Goal: Download file/media

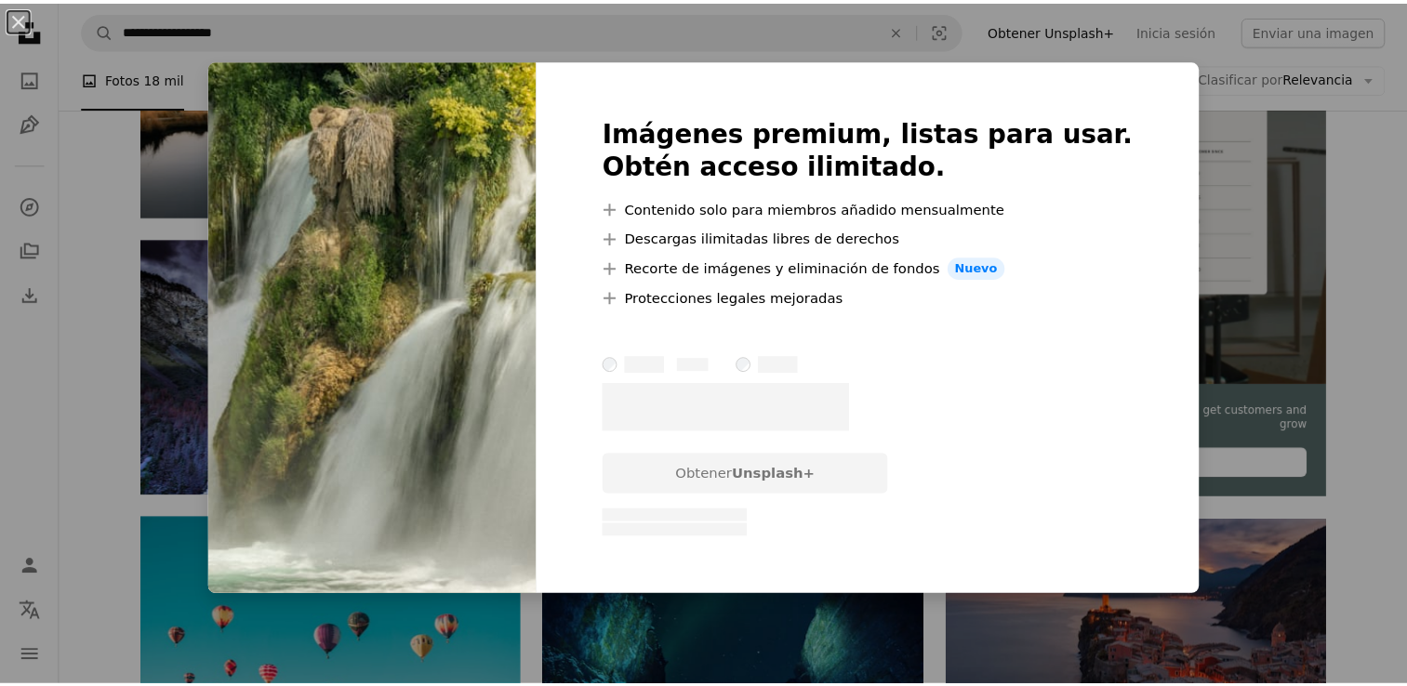
scroll to position [465, 0]
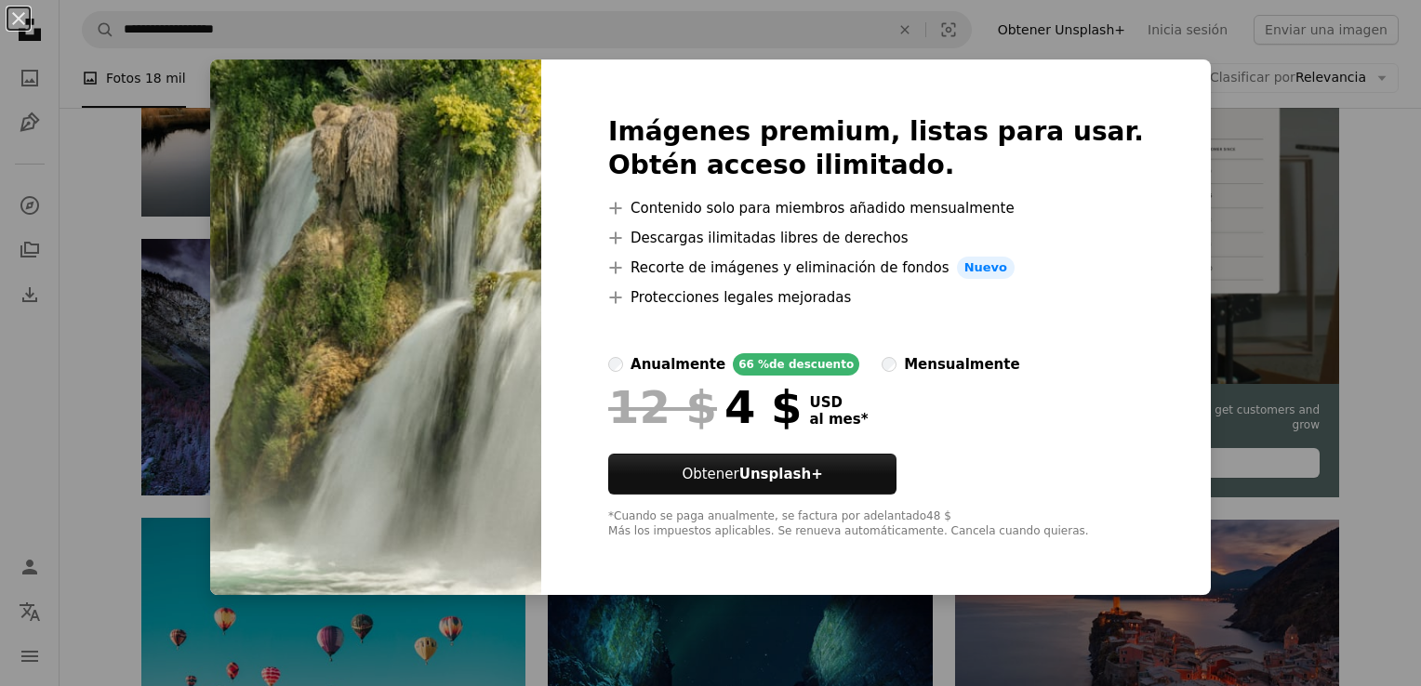
drag, startPoint x: 367, startPoint y: 337, endPoint x: 681, endPoint y: 651, distance: 444.0
click at [681, 651] on div "An X shape Imágenes premium, listas para usar. Obtén acceso ilimitado. A plus s…" at bounding box center [710, 343] width 1421 height 686
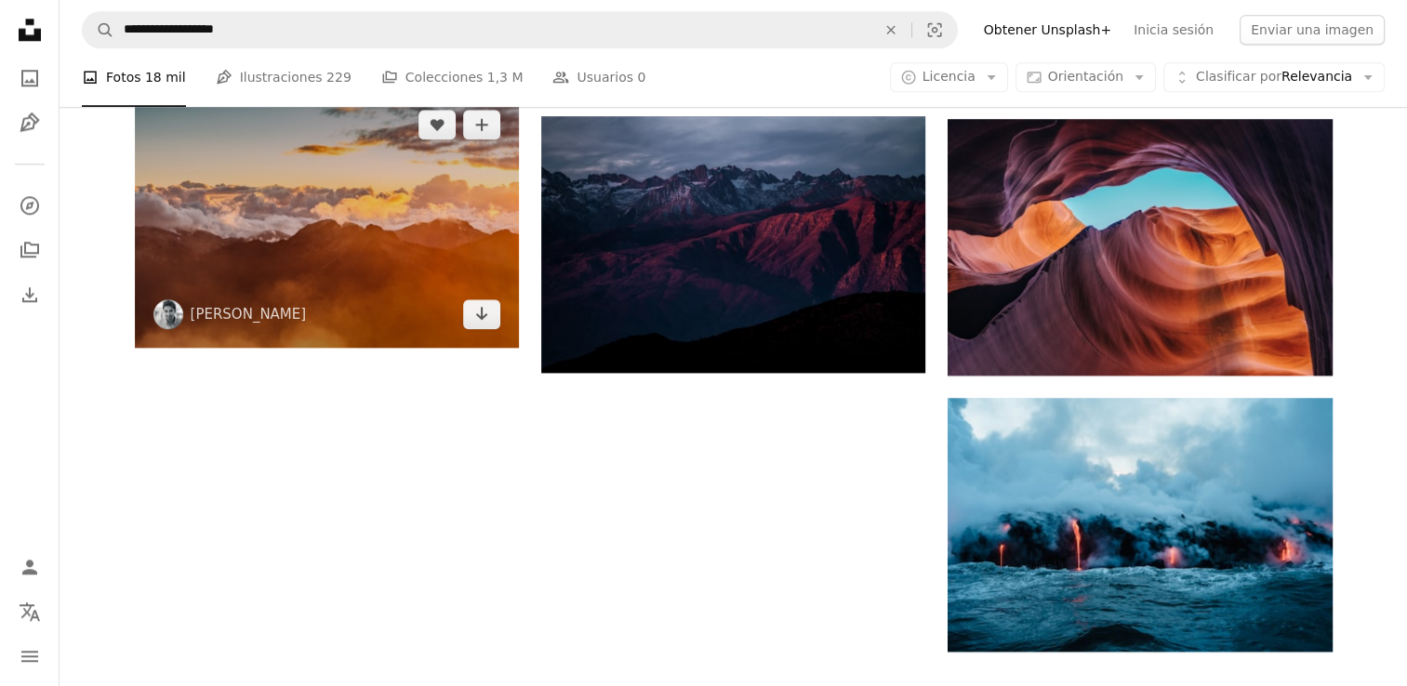
scroll to position [1953, 0]
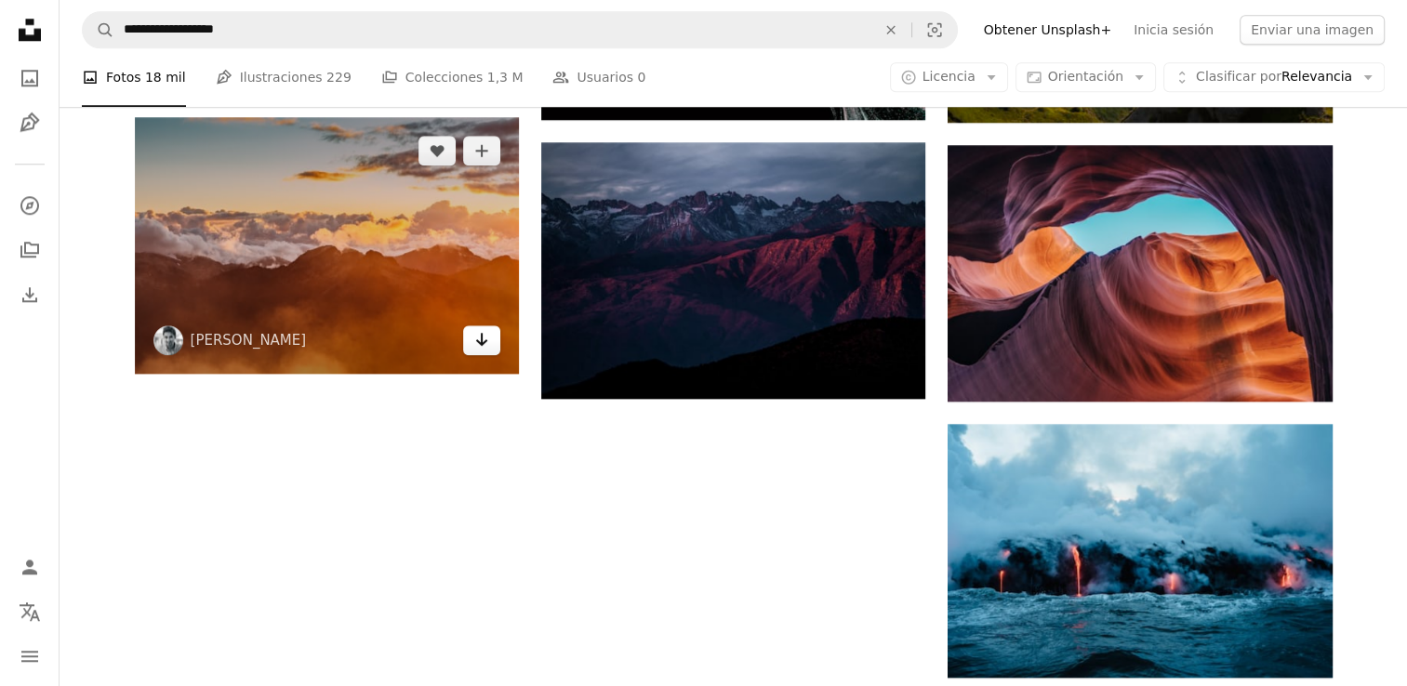
click at [480, 352] on link "Arrow pointing down" at bounding box center [481, 341] width 37 height 30
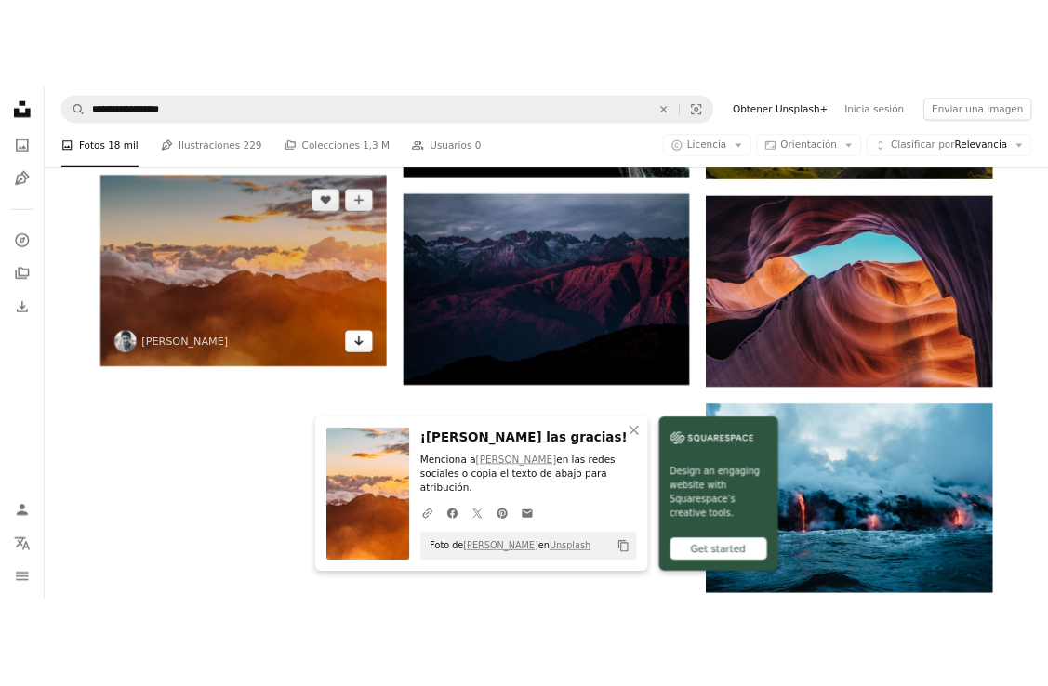
scroll to position [1690, 0]
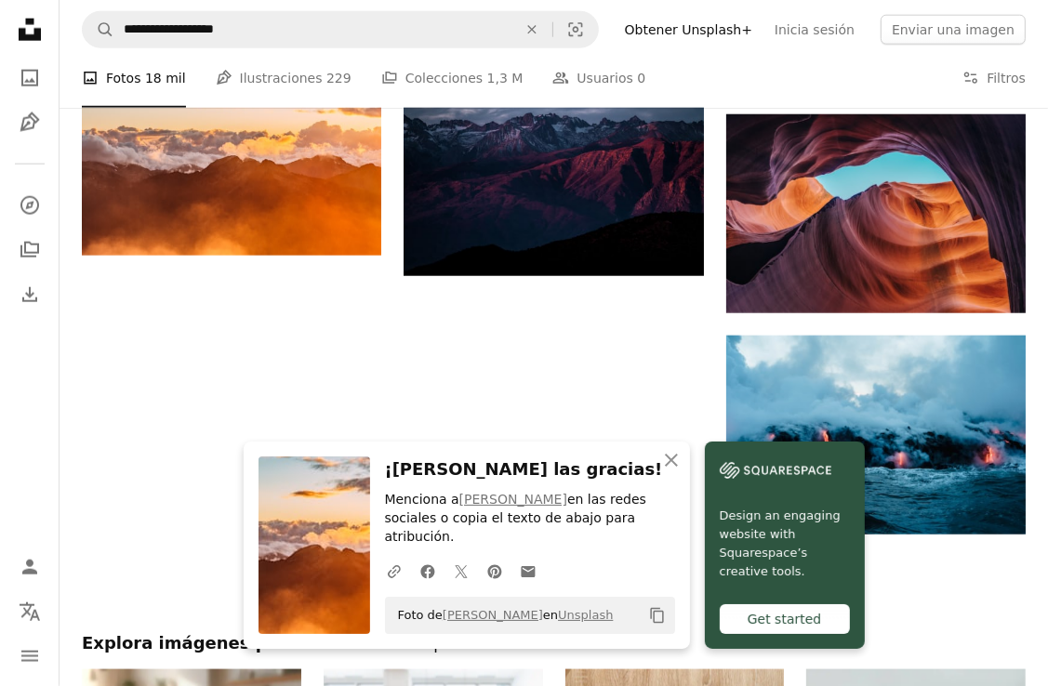
click at [335, 574] on img at bounding box center [315, 546] width 112 height 178
click at [673, 467] on icon "button" at bounding box center [671, 460] width 13 height 13
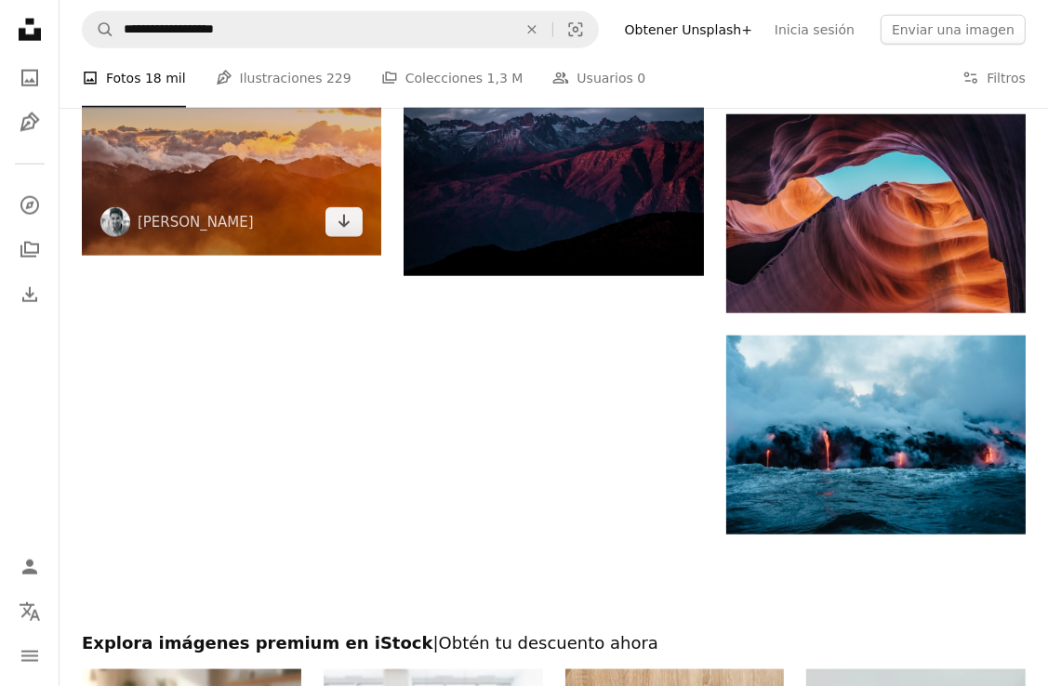
drag, startPoint x: 260, startPoint y: 229, endPoint x: 195, endPoint y: 179, distance: 82.2
click at [195, 179] on img at bounding box center [232, 157] width 300 height 200
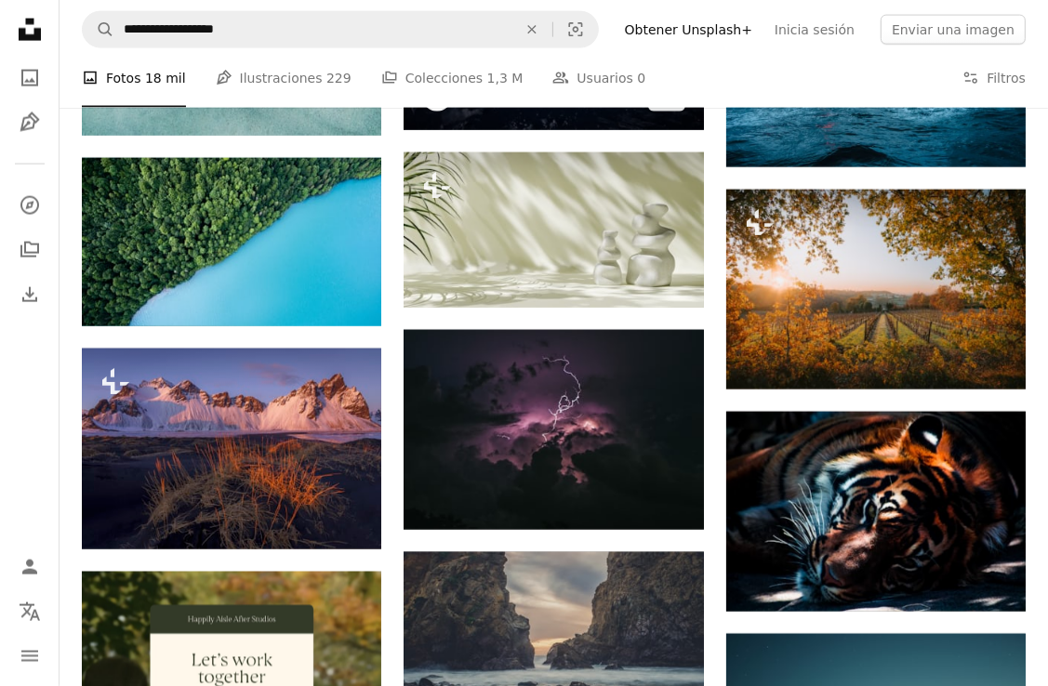
scroll to position [2062, 0]
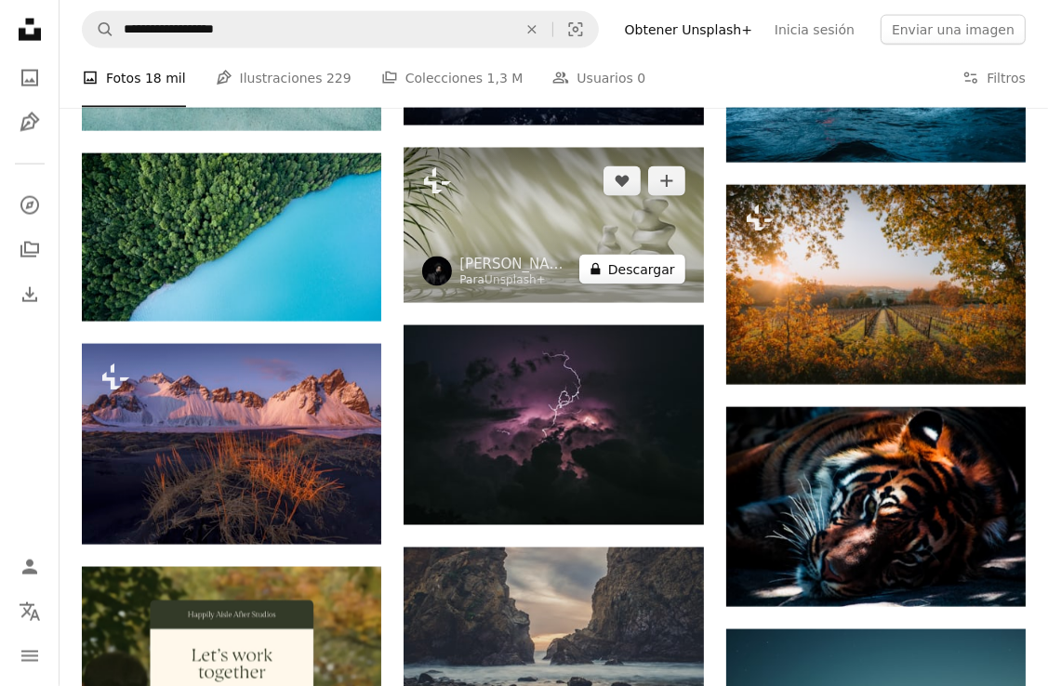
click at [629, 269] on button "A lock Descargar" at bounding box center [633, 270] width 106 height 30
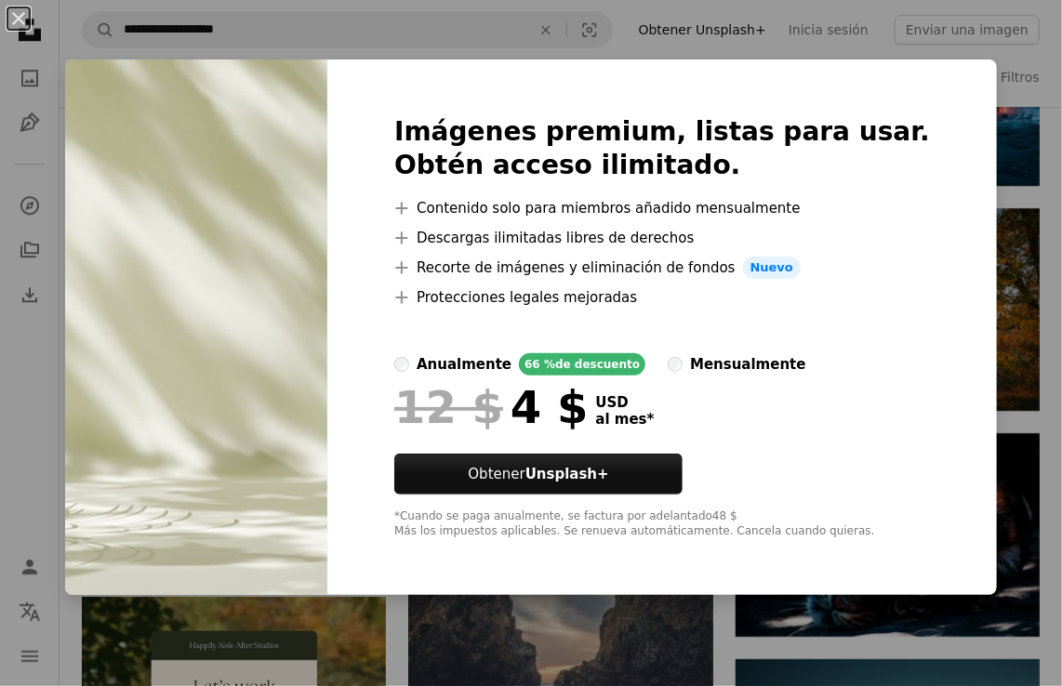
click at [327, 385] on img at bounding box center [196, 328] width 262 height 536
drag, startPoint x: 320, startPoint y: 400, endPoint x: 279, endPoint y: 422, distance: 46.6
click at [279, 422] on img at bounding box center [196, 328] width 262 height 536
click at [282, 420] on img at bounding box center [196, 328] width 262 height 536
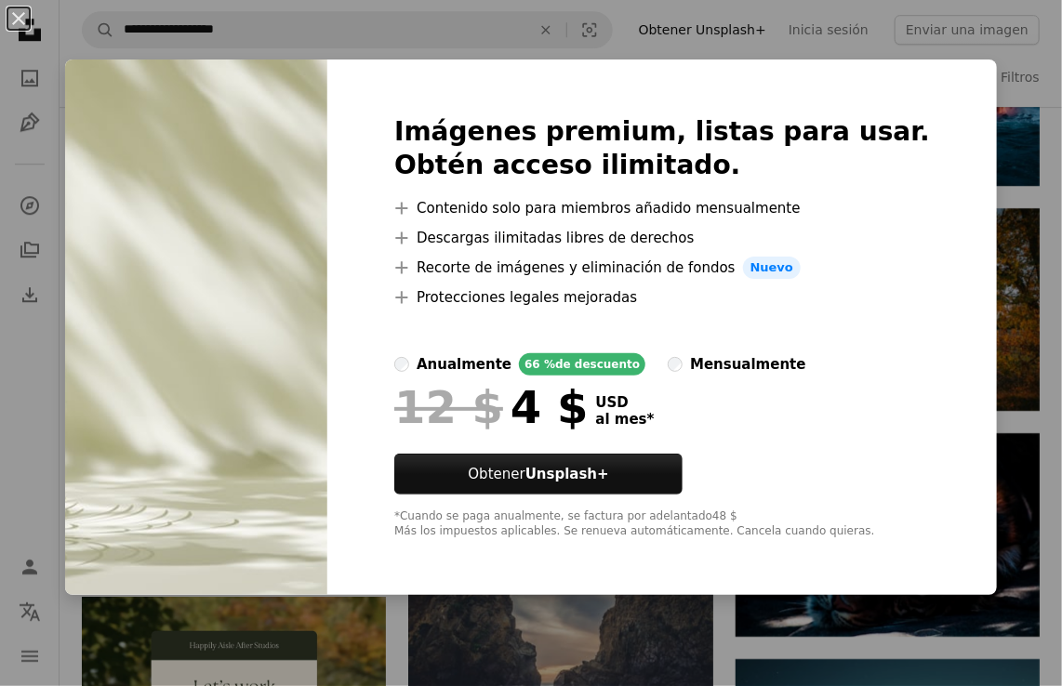
click at [287, 407] on img at bounding box center [196, 328] width 262 height 536
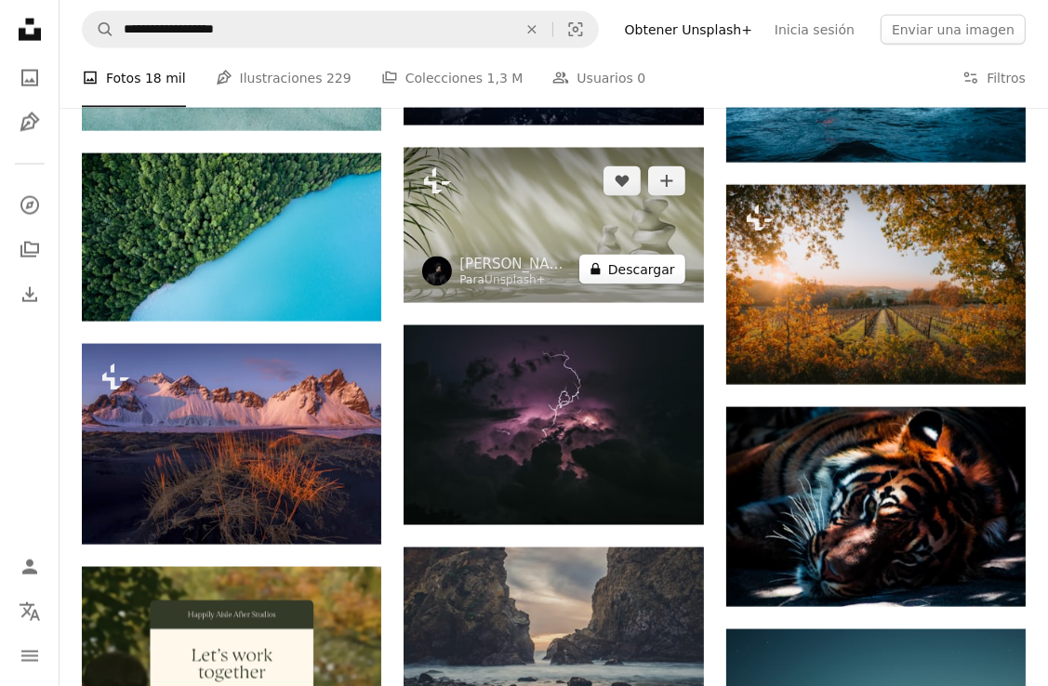
click at [625, 270] on button "A lock Descargar" at bounding box center [633, 270] width 106 height 30
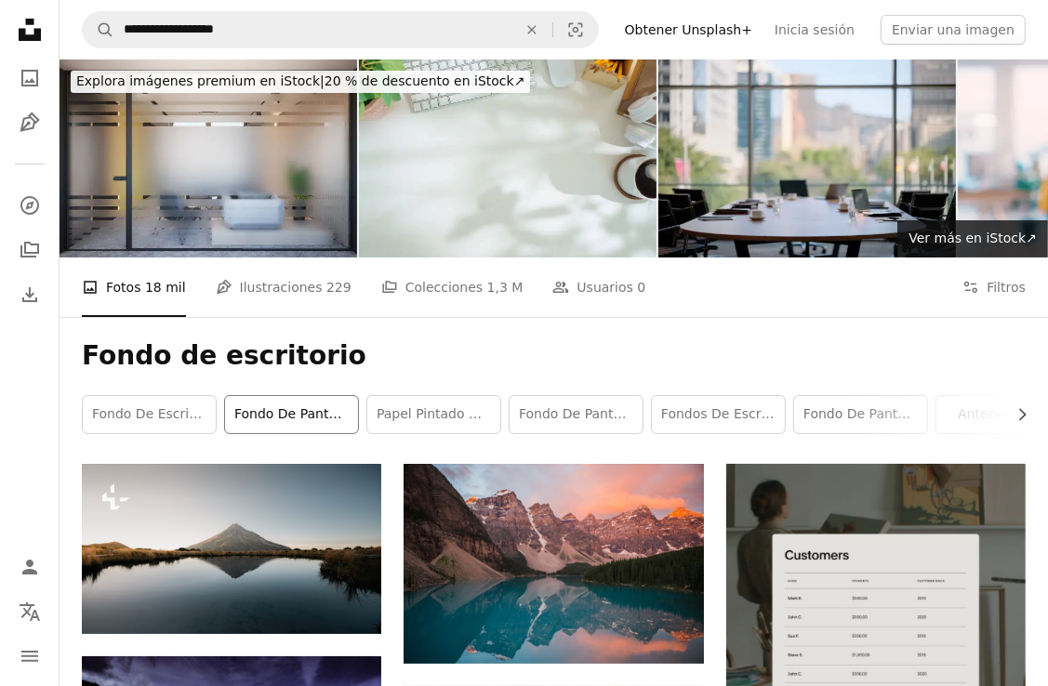
click at [300, 422] on link "fondo de pantalla 4k" at bounding box center [291, 414] width 133 height 37
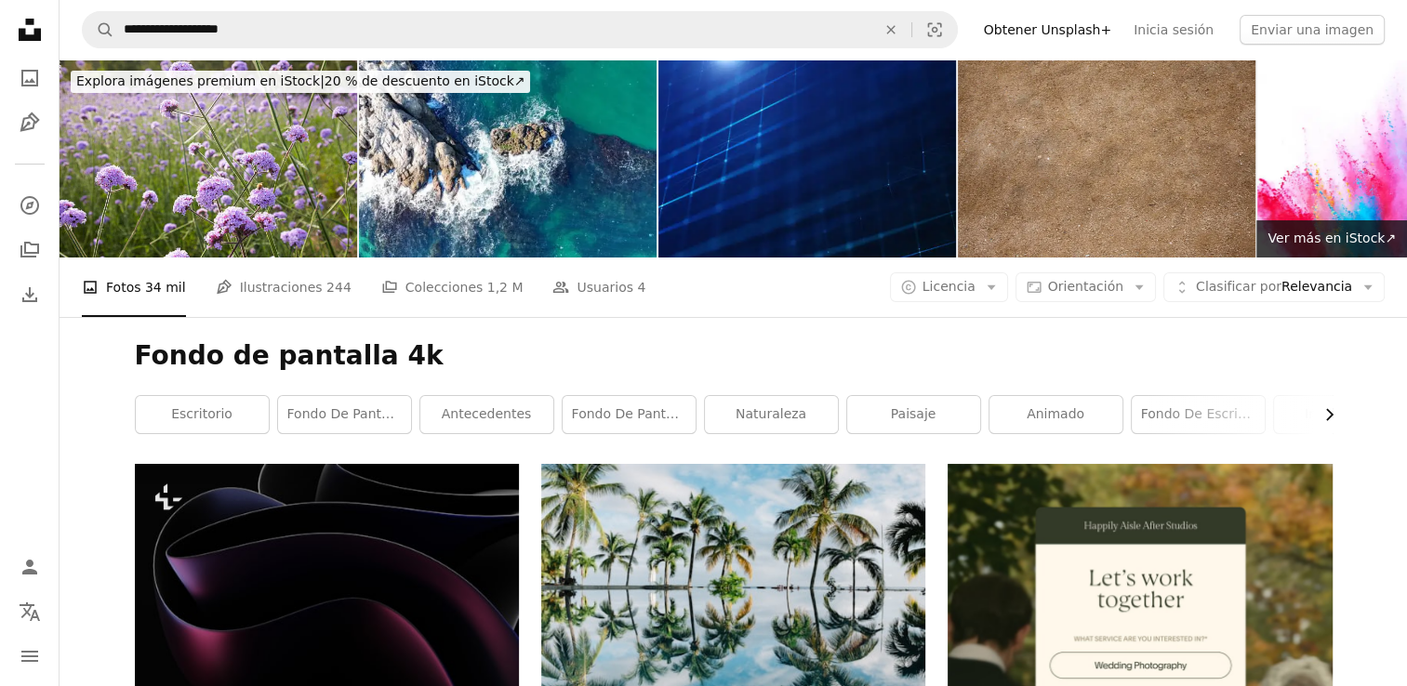
click at [1328, 412] on icon "Chevron right" at bounding box center [1329, 415] width 19 height 19
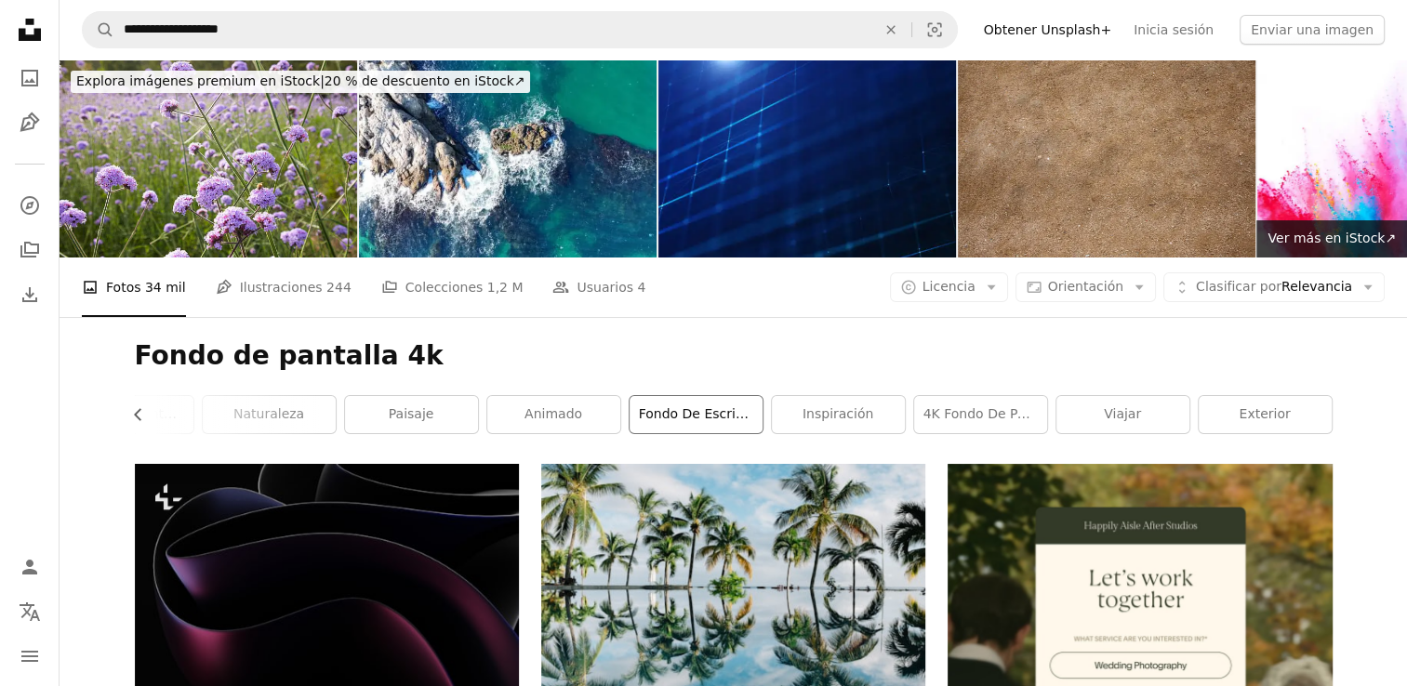
click at [654, 420] on link "Fondo de escritorio" at bounding box center [696, 414] width 133 height 37
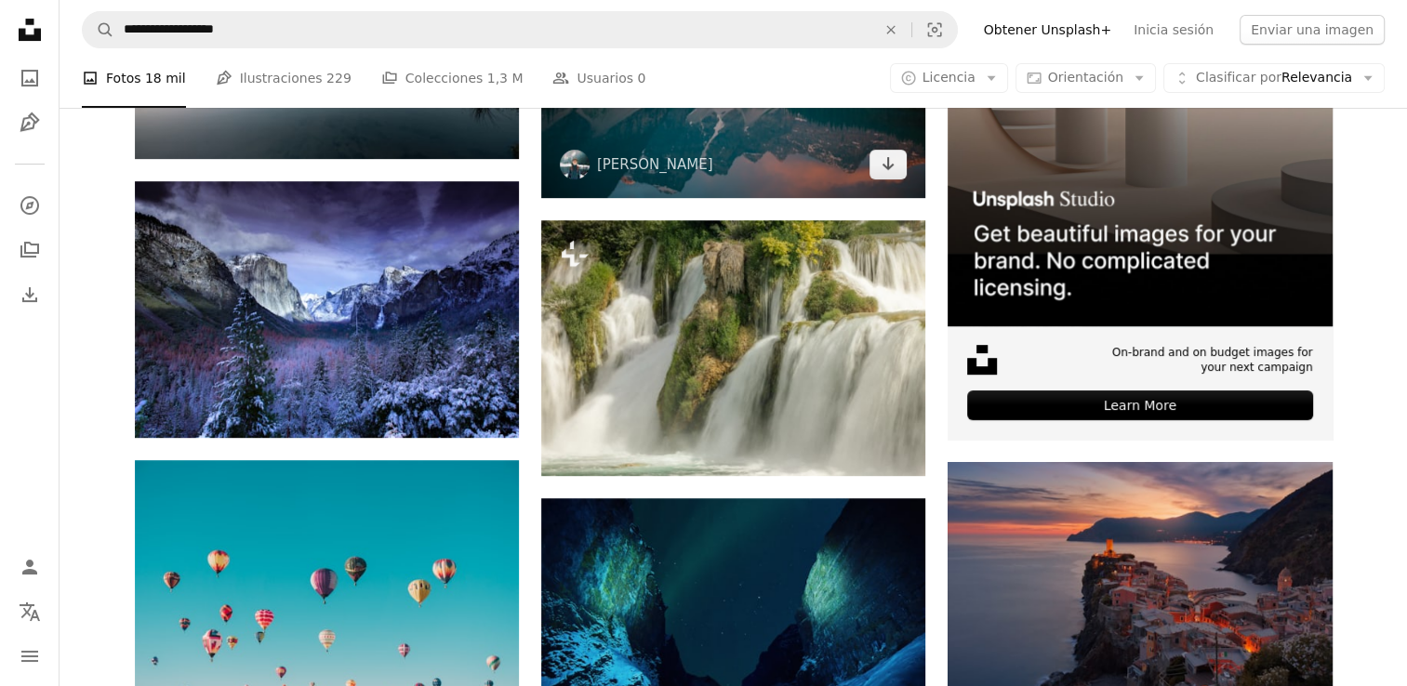
scroll to position [558, 0]
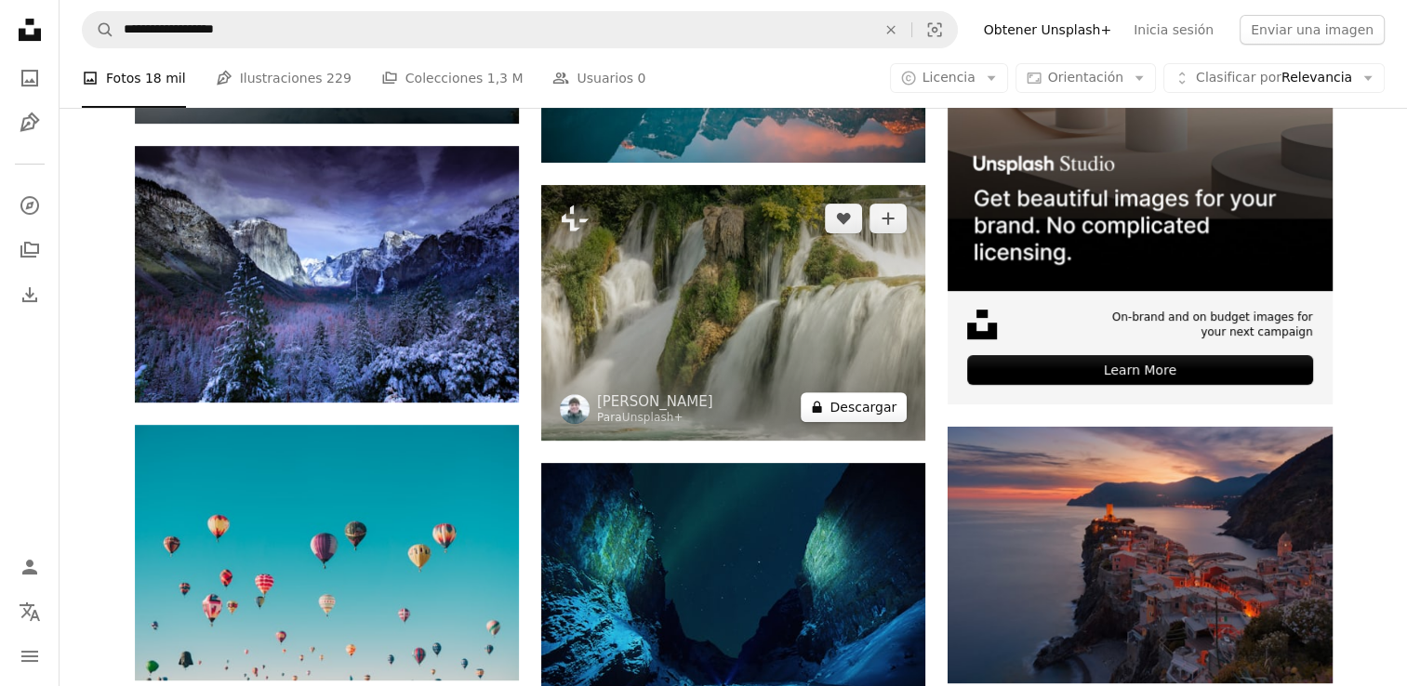
click at [824, 411] on icon "A lock" at bounding box center [817, 407] width 14 height 14
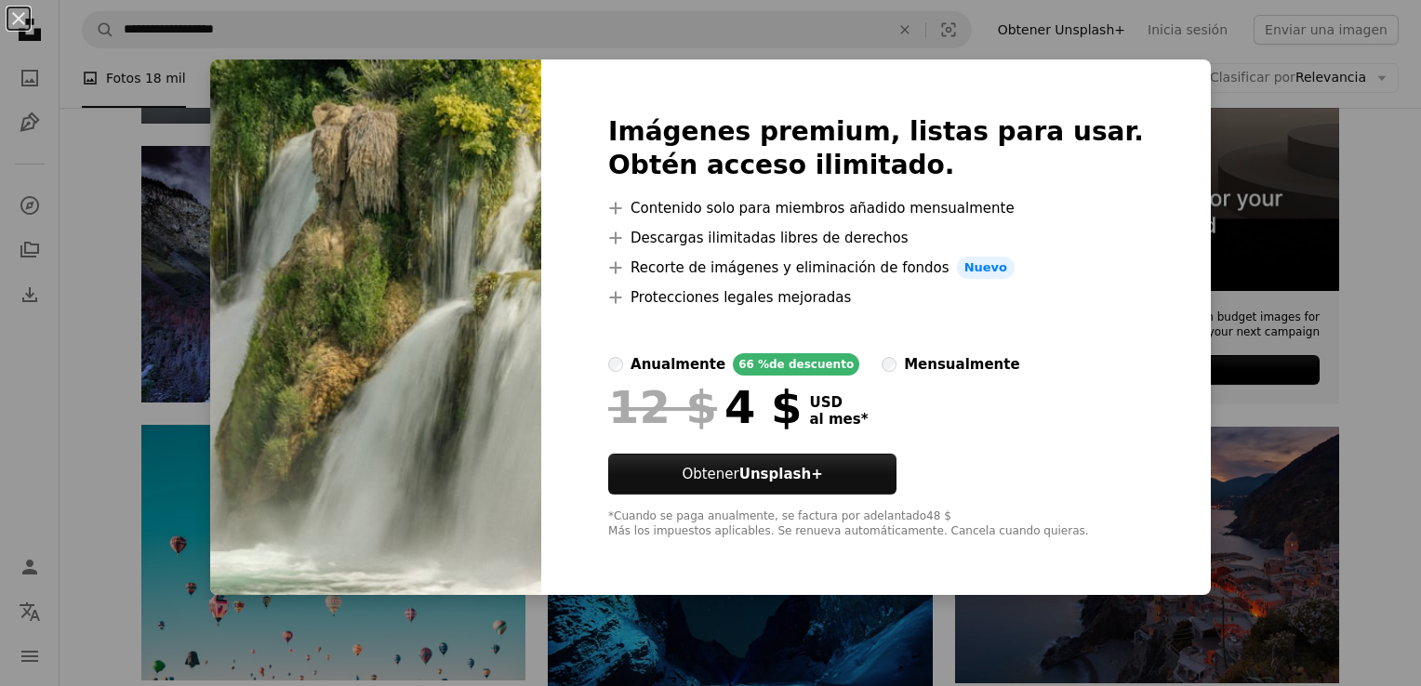
click at [382, 339] on img at bounding box center [375, 328] width 331 height 536
click at [220, 201] on div "An X shape Imágenes premium, listas para usar. Obtén acceso ilimitado. A plus s…" at bounding box center [710, 343] width 1421 height 686
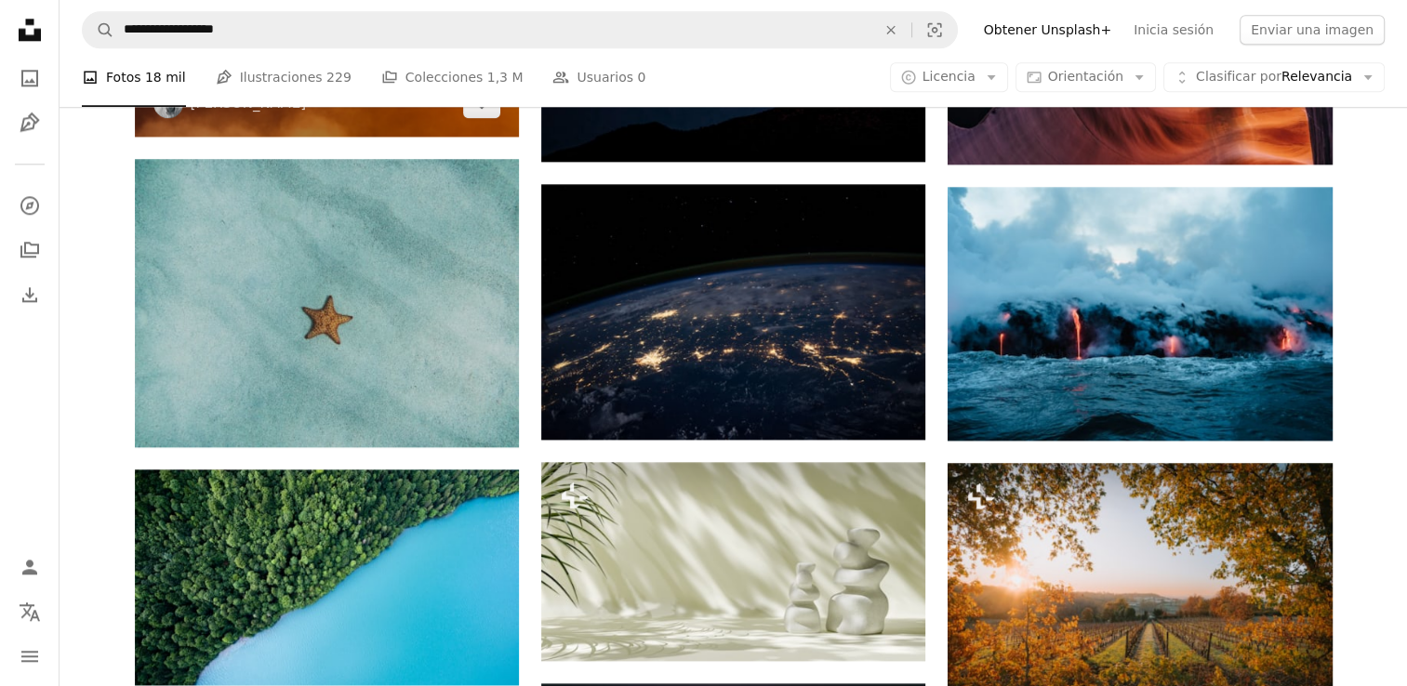
scroll to position [2326, 0]
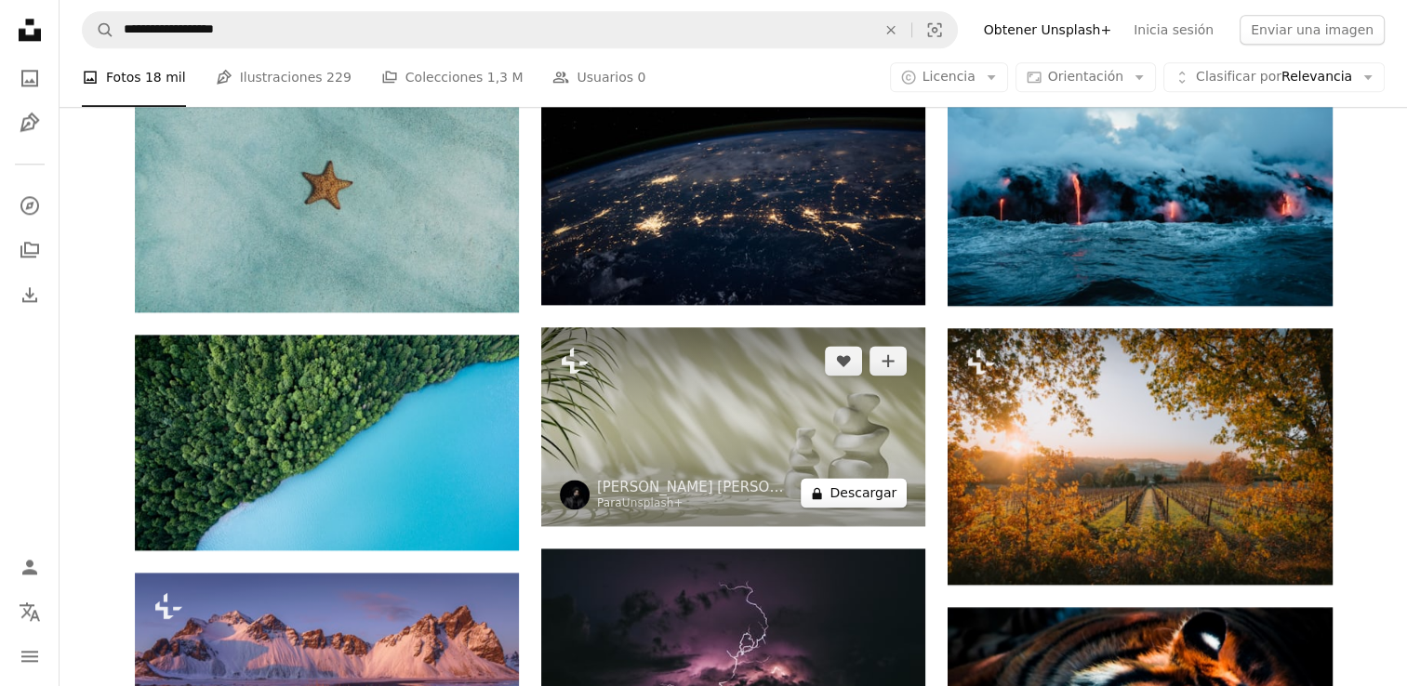
click at [877, 500] on button "A lock Descargar" at bounding box center [854, 493] width 106 height 30
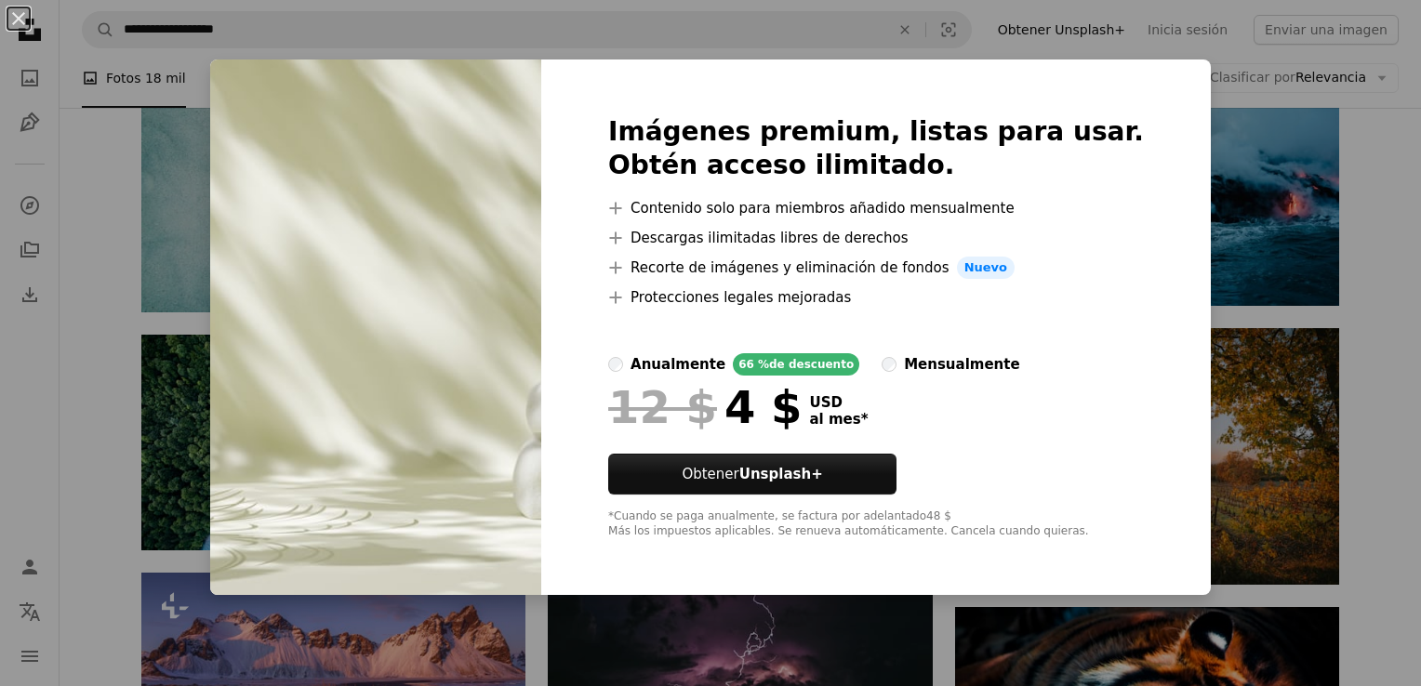
click at [471, 320] on img at bounding box center [375, 328] width 331 height 536
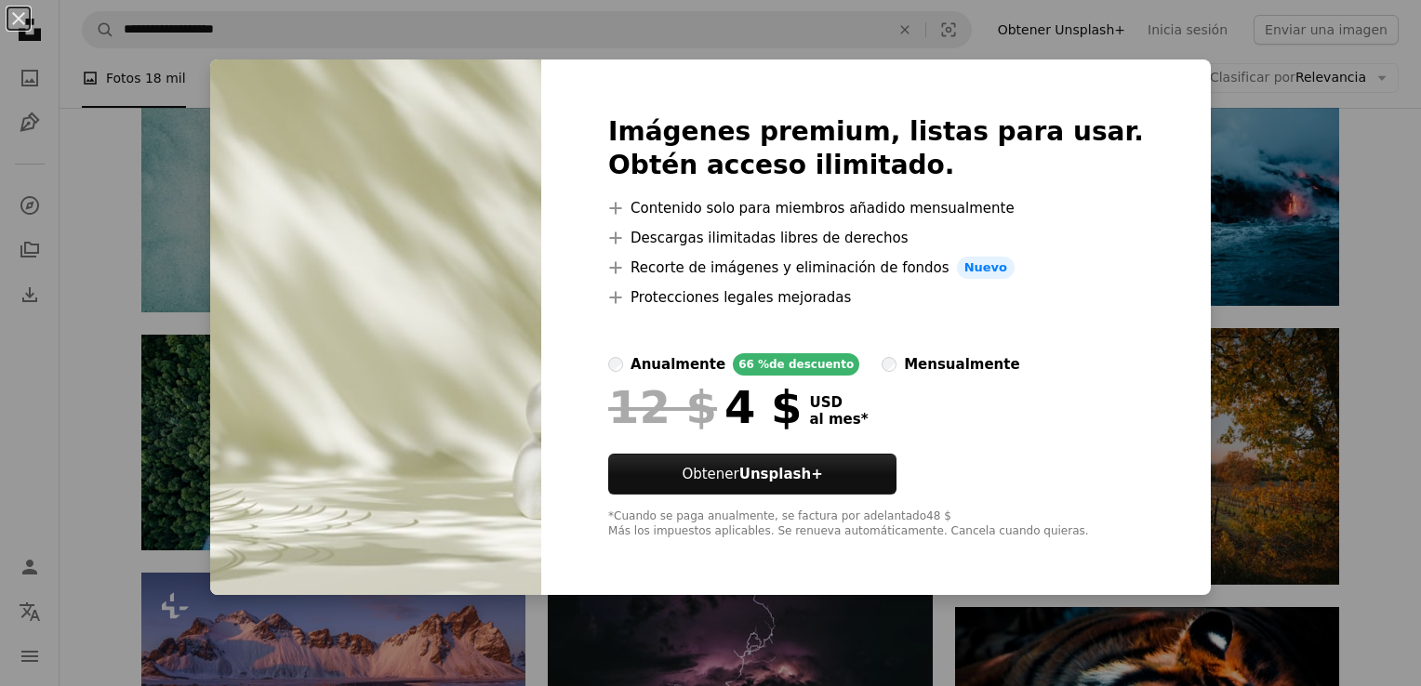
drag, startPoint x: 471, startPoint y: 320, endPoint x: 167, endPoint y: 348, distance: 305.5
click at [167, 348] on div "An X shape Imágenes premium, listas para usar. Obtén acceso ilimitado. A plus s…" at bounding box center [710, 343] width 1421 height 686
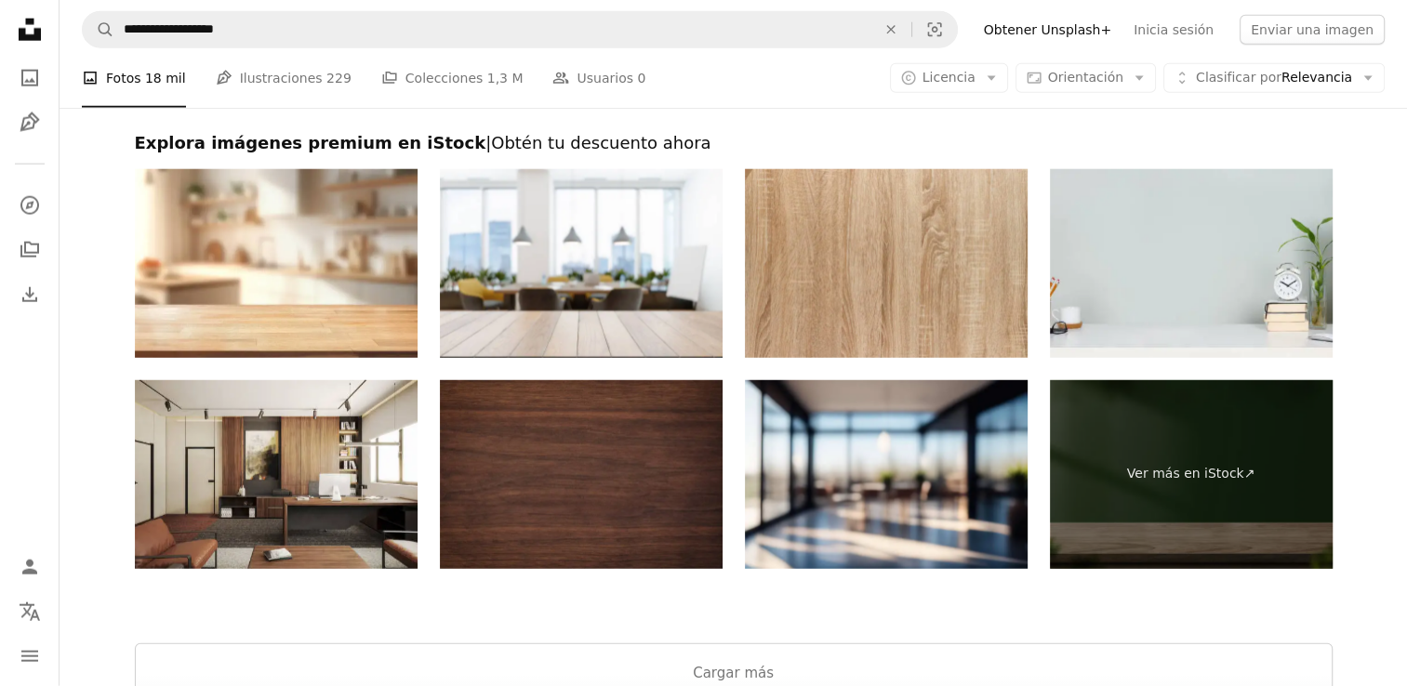
scroll to position [4744, 0]
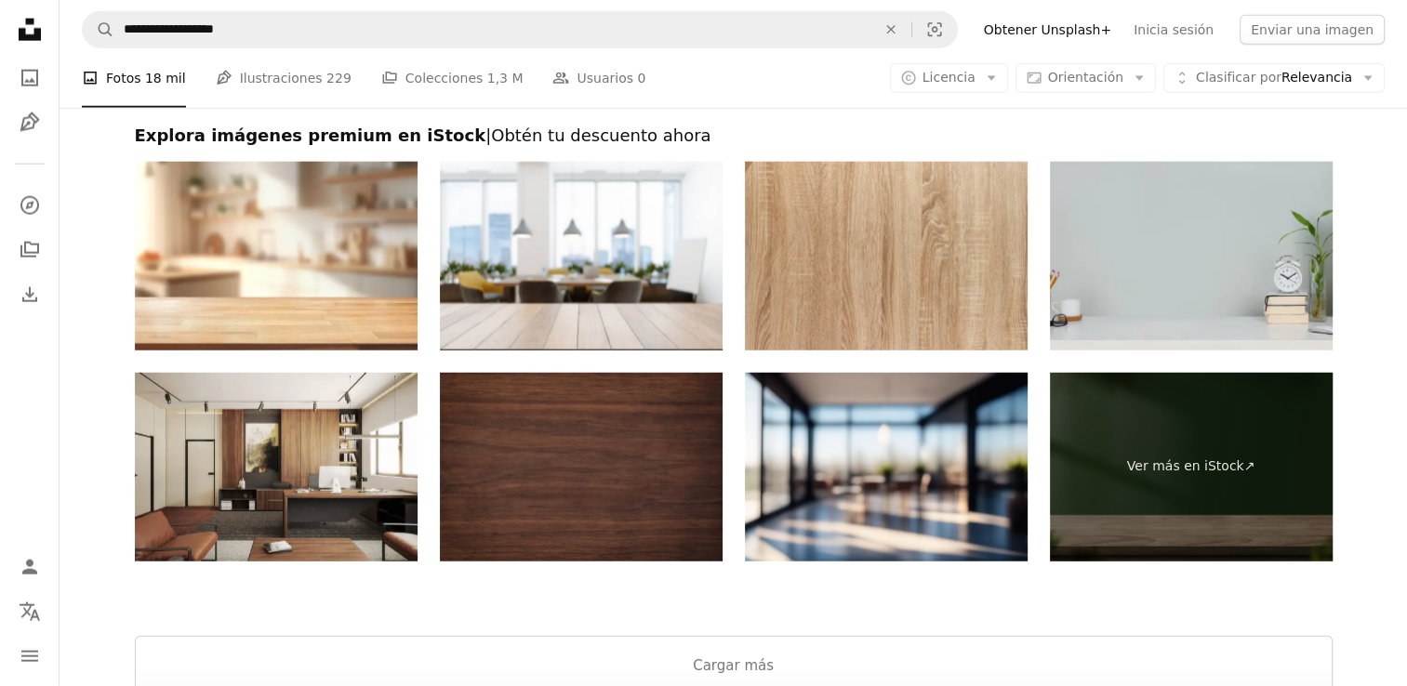
click at [1216, 281] on img at bounding box center [1191, 256] width 283 height 189
